Goal: Task Accomplishment & Management: Manage account settings

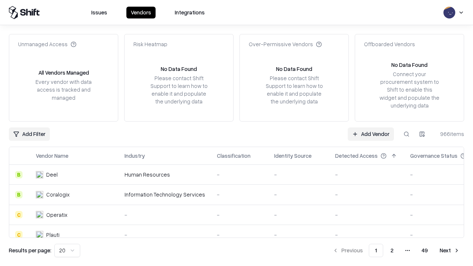
click at [371, 134] on link "Add Vendor" at bounding box center [371, 134] width 46 height 13
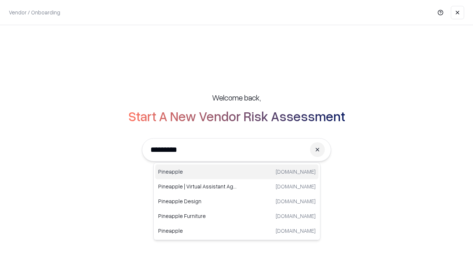
click at [237, 172] on div "Pineapple [DOMAIN_NAME]" at bounding box center [236, 171] width 163 height 15
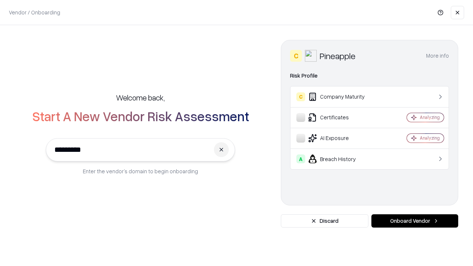
type input "*********"
click at [415, 221] on button "Onboard Vendor" at bounding box center [414, 220] width 87 height 13
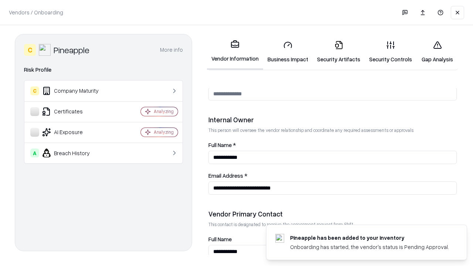
scroll to position [383, 0]
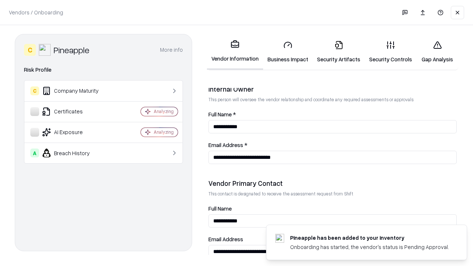
click at [288, 52] on link "Business Impact" at bounding box center [288, 52] width 50 height 34
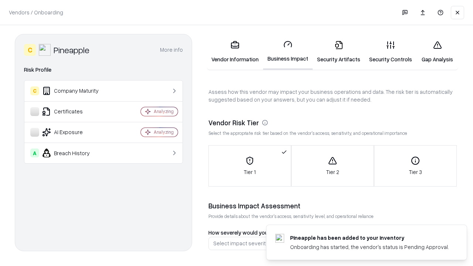
click at [339, 52] on link "Security Artifacts" at bounding box center [339, 52] width 52 height 34
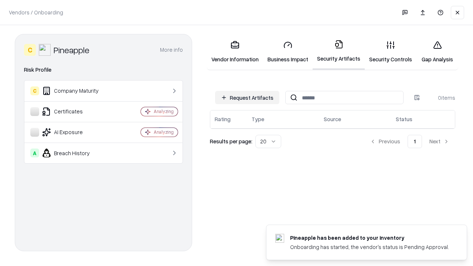
click at [247, 98] on button "Request Artifacts" at bounding box center [247, 97] width 64 height 13
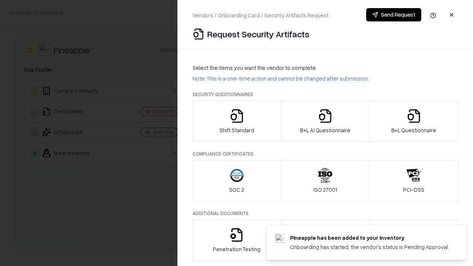
click at [237, 121] on icon "button" at bounding box center [237, 116] width 15 height 15
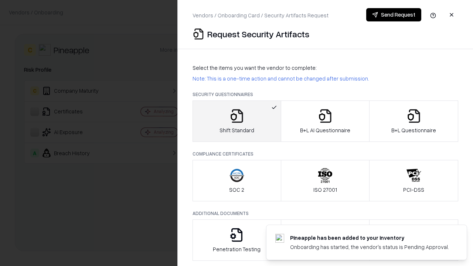
click at [394, 15] on button "Send Request" at bounding box center [393, 14] width 55 height 13
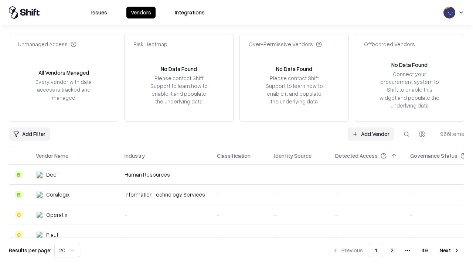
click at [407, 134] on button at bounding box center [406, 134] width 13 height 13
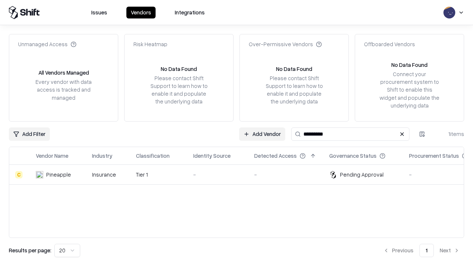
type input "*********"
click at [241, 174] on div "-" at bounding box center [217, 175] width 49 height 8
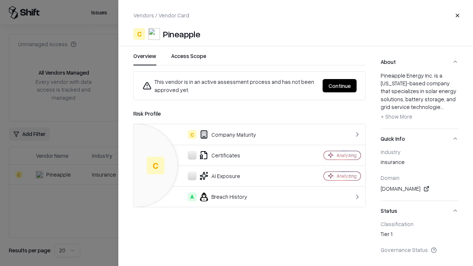
click at [340, 86] on button "Continue" at bounding box center [340, 85] width 34 height 13
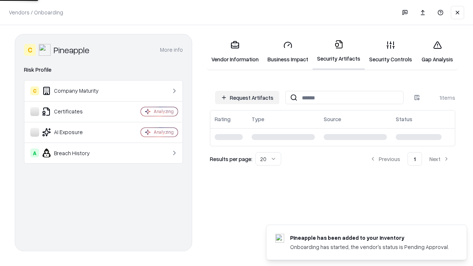
click at [437, 52] on link "Gap Analysis" at bounding box center [438, 52] width 42 height 34
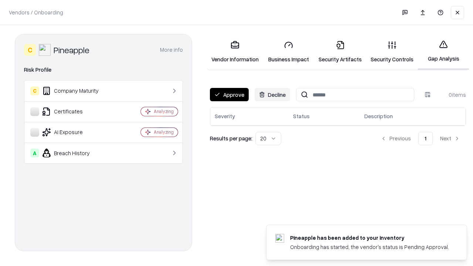
click at [229, 95] on button "Approve" at bounding box center [229, 94] width 39 height 13
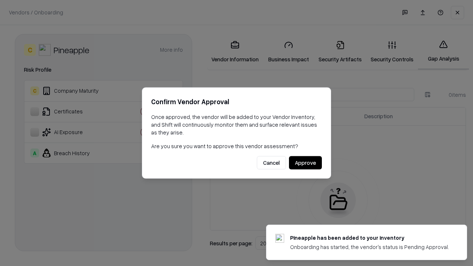
click at [305, 163] on button "Approve" at bounding box center [305, 162] width 33 height 13
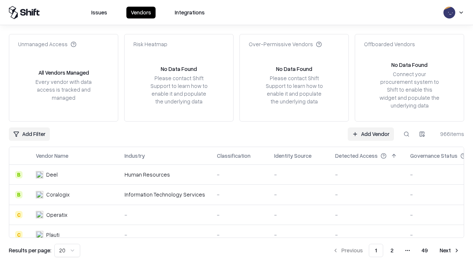
type input "*********"
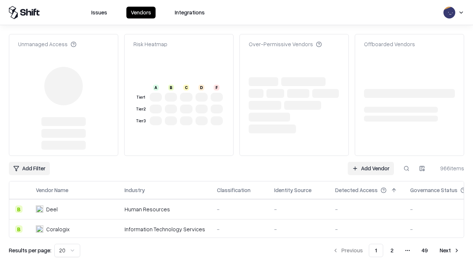
click at [371, 162] on link "Add Vendor" at bounding box center [371, 168] width 46 height 13
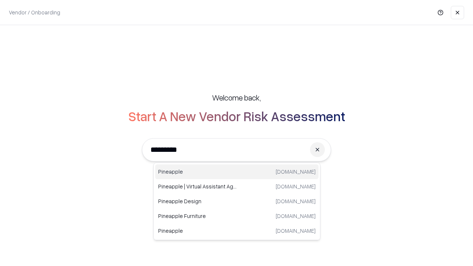
click at [237, 172] on div "Pineapple [DOMAIN_NAME]" at bounding box center [236, 171] width 163 height 15
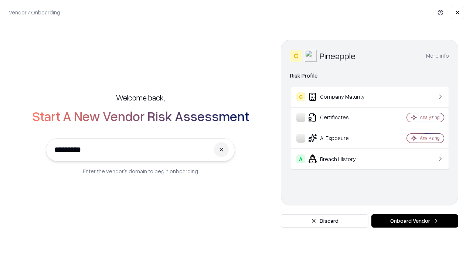
type input "*********"
click at [415, 221] on button "Onboard Vendor" at bounding box center [414, 220] width 87 height 13
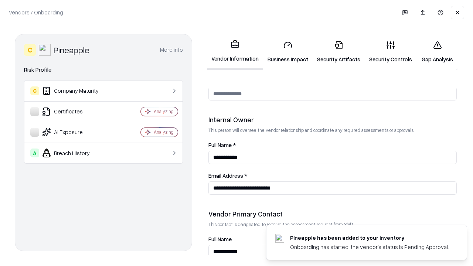
scroll to position [383, 0]
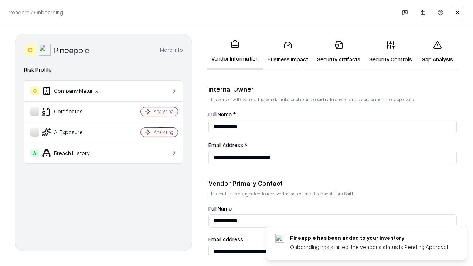
click at [437, 52] on link "Gap Analysis" at bounding box center [438, 52] width 42 height 34
